Goal: Transaction & Acquisition: Obtain resource

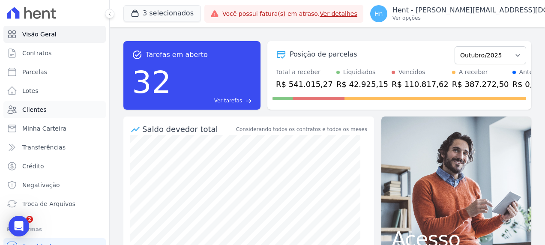
click at [62, 112] on link "Clientes" at bounding box center [54, 109] width 102 height 17
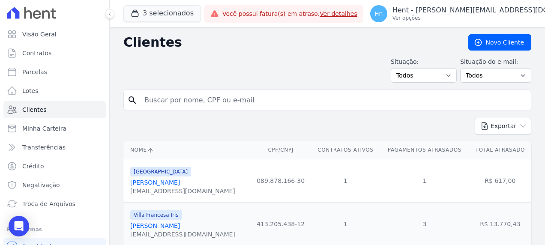
click at [172, 100] on input "search" at bounding box center [333, 100] width 388 height 17
paste input "[PERSON_NAME]"
type input "[PERSON_NAME]"
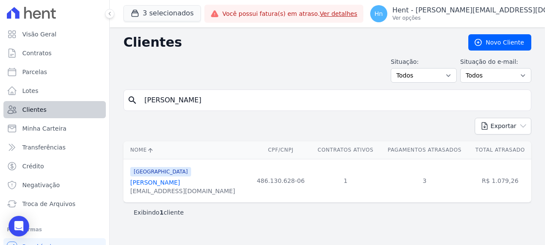
drag, startPoint x: 112, startPoint y: 103, endPoint x: 77, endPoint y: 102, distance: 35.1
click at [77, 102] on div "Visão Geral Contratos [GEOGRAPHIC_DATA] Lotes Clientes Minha Carteira Transferê…" at bounding box center [272, 122] width 545 height 245
type input "flavia"
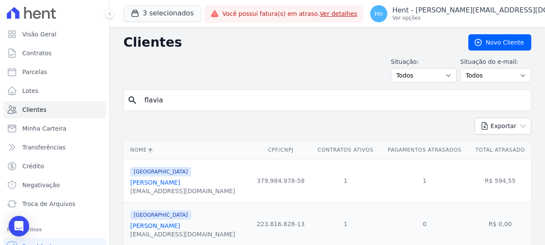
click at [163, 227] on link "[PERSON_NAME]" at bounding box center [155, 225] width 50 height 7
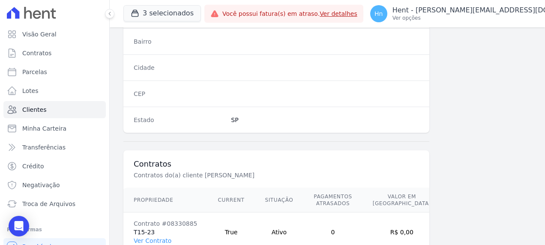
scroll to position [567, 0]
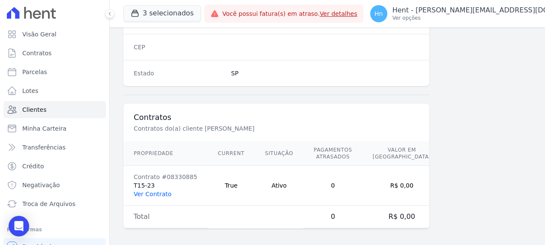
click at [155, 192] on link "Ver Contrato" at bounding box center [153, 194] width 38 height 7
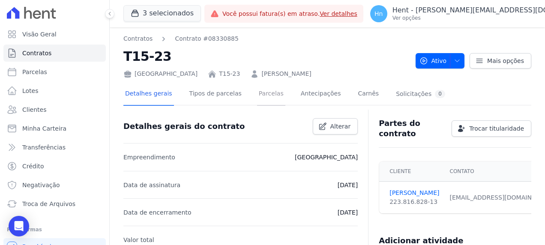
click at [257, 92] on link "Parcelas" at bounding box center [271, 94] width 28 height 23
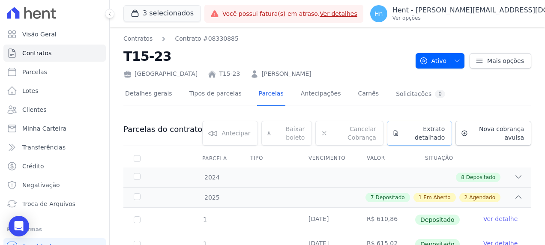
click at [419, 136] on span "Extrato detalhado" at bounding box center [424, 133] width 42 height 17
click at [508, 128] on span "Exportar PDF" at bounding box center [517, 130] width 45 height 9
click at [51, 114] on link "Clientes" at bounding box center [54, 109] width 102 height 17
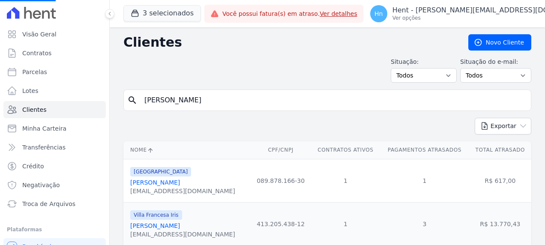
click at [253, 102] on input "[PERSON_NAME]" at bounding box center [333, 100] width 388 height 17
drag, startPoint x: 236, startPoint y: 103, endPoint x: 127, endPoint y: 98, distance: 109.3
click at [211, 94] on input "search" at bounding box center [333, 100] width 388 height 17
paste input ", [PERSON_NAME]"
type input ", [PERSON_NAME]"
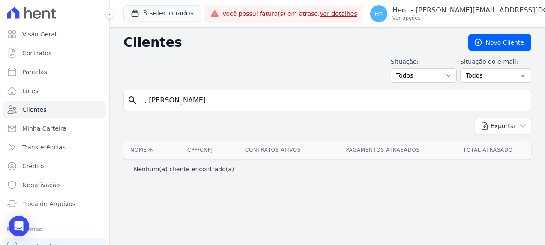
click at [145, 101] on input ", [PERSON_NAME]" at bounding box center [333, 100] width 388 height 17
drag, startPoint x: 147, startPoint y: 101, endPoint x: 116, endPoint y: 101, distance: 31.3
click at [116, 101] on div "Clientes [GEOGRAPHIC_DATA] Situação: Todos Adimplentes Inadimplentes Situação d…" at bounding box center [327, 136] width 435 height 218
type input "[PERSON_NAME]"
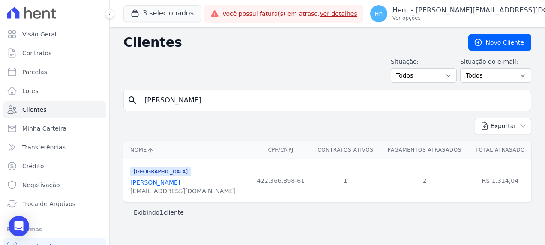
click at [180, 183] on link "[PERSON_NAME]" at bounding box center [155, 182] width 50 height 7
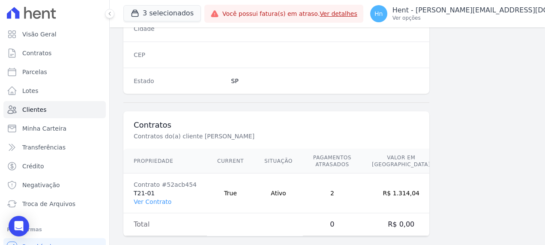
scroll to position [559, 0]
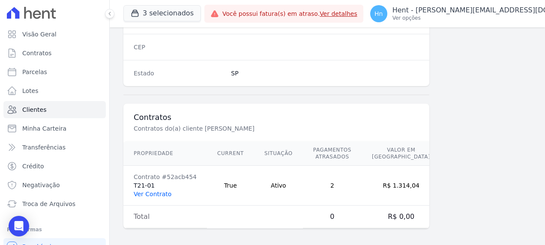
click at [164, 191] on link "Ver Contrato" at bounding box center [153, 194] width 38 height 7
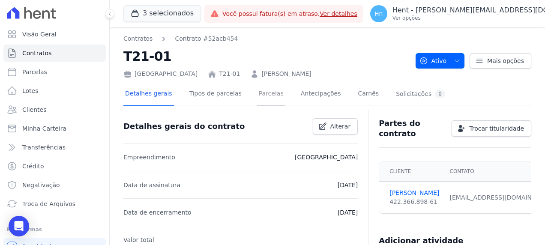
click at [262, 97] on link "Parcelas" at bounding box center [271, 94] width 28 height 23
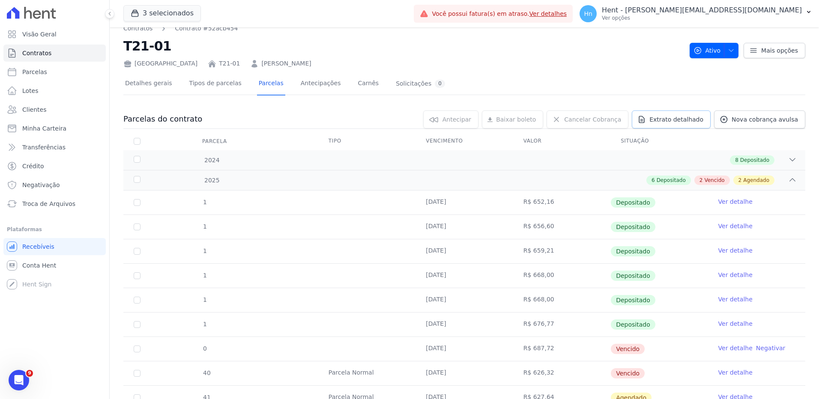
click at [544, 123] on span "Extrato detalhado" at bounding box center [676, 119] width 54 height 9
click at [544, 122] on span "Exportar PDF" at bounding box center [791, 120] width 45 height 9
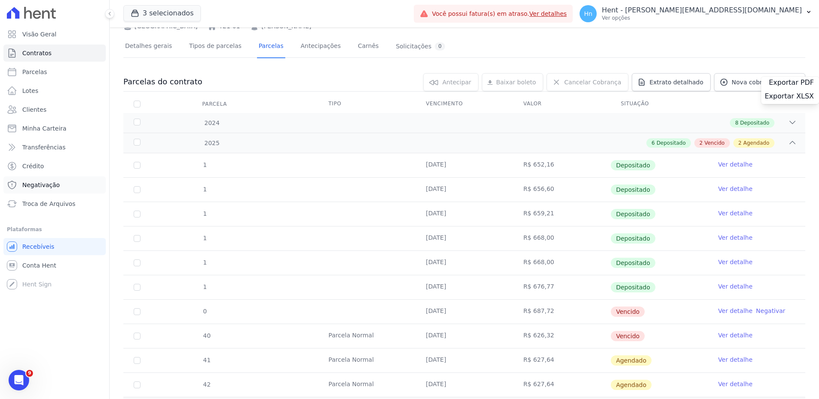
scroll to position [96, 0]
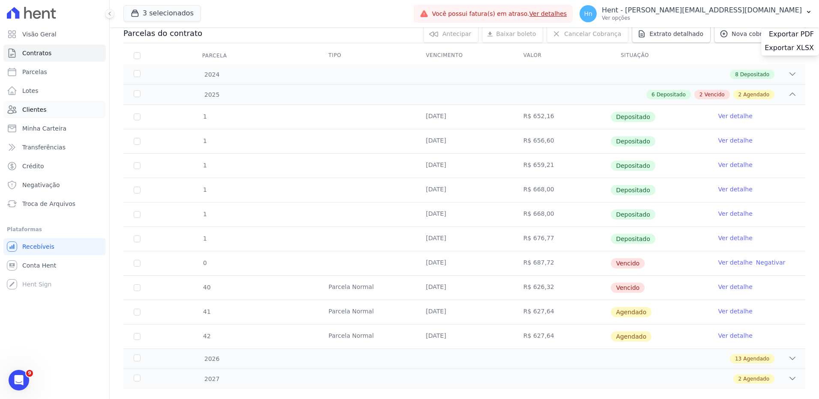
click at [35, 110] on span "Clientes" at bounding box center [34, 109] width 24 height 9
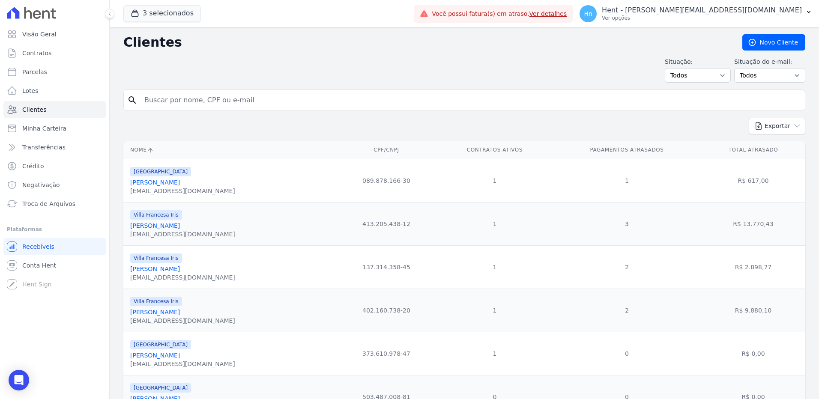
click at [246, 98] on input "search" at bounding box center [470, 100] width 662 height 17
paste input "[PERSON_NAME]"
type input "[PERSON_NAME]"
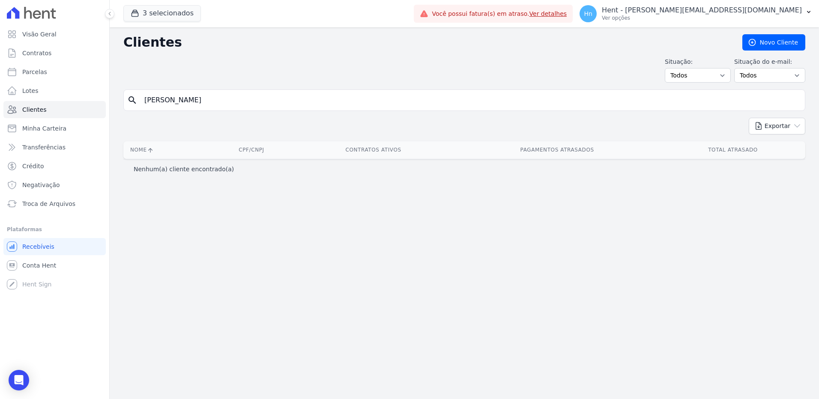
click at [147, 98] on input "[PERSON_NAME]" at bounding box center [470, 100] width 662 height 17
click at [208, 99] on input "[PERSON_NAME]" at bounding box center [470, 100] width 662 height 17
type input "[PERSON_NAME]"
click at [208, 99] on input "[PERSON_NAME]" at bounding box center [470, 100] width 662 height 17
type input "[PERSON_NAME]"
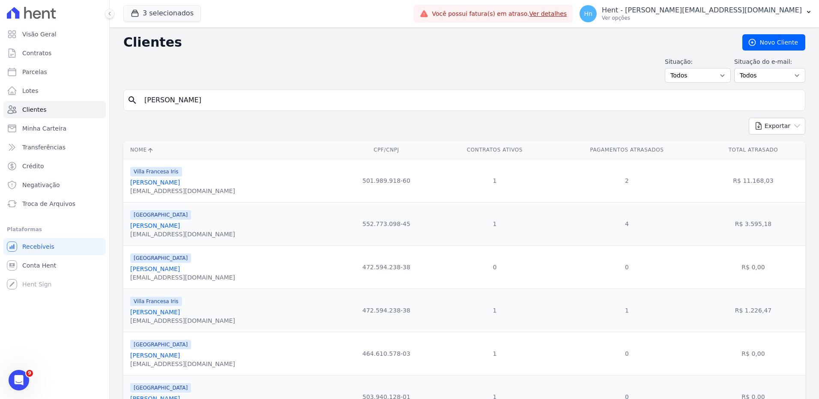
click at [180, 180] on link "[PERSON_NAME]" at bounding box center [155, 182] width 50 height 7
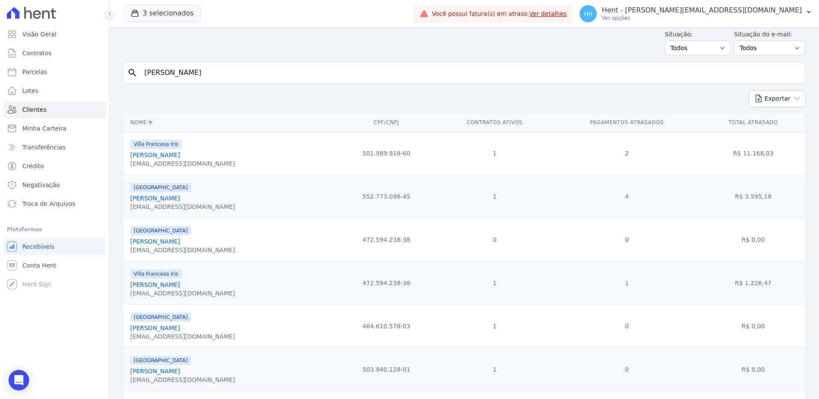
scroll to position [43, 0]
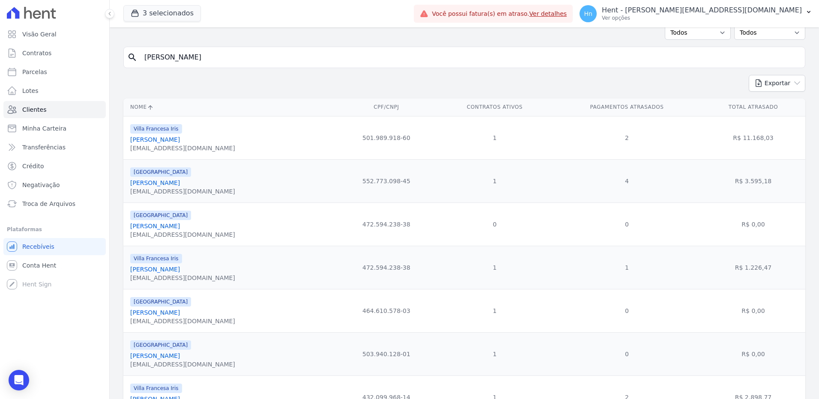
drag, startPoint x: 240, startPoint y: 286, endPoint x: 158, endPoint y: 418, distance: 154.5
drag, startPoint x: 158, startPoint y: 418, endPoint x: 330, endPoint y: 82, distance: 376.7
click at [330, 82] on div "Exportar PDF CSV Dimob 2024" at bounding box center [464, 87] width 682 height 24
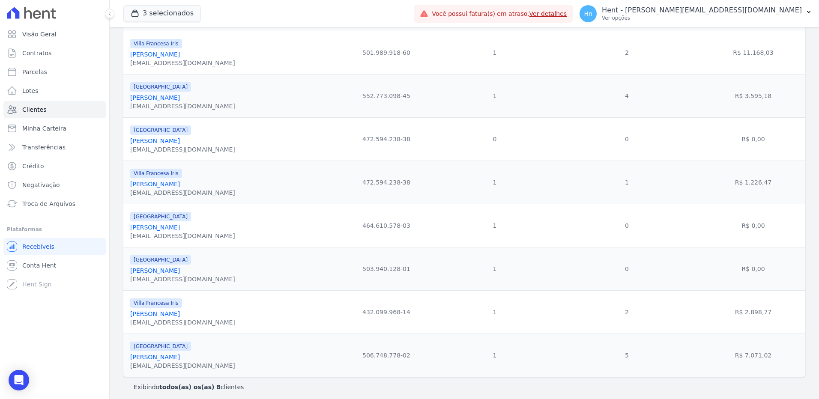
scroll to position [128, 0]
click at [155, 245] on link "[PERSON_NAME]" at bounding box center [155, 356] width 50 height 7
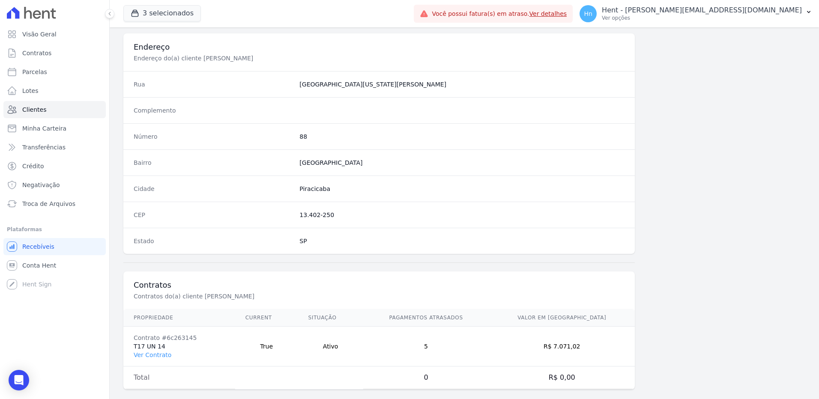
scroll to position [402, 0]
